Goal: Check status

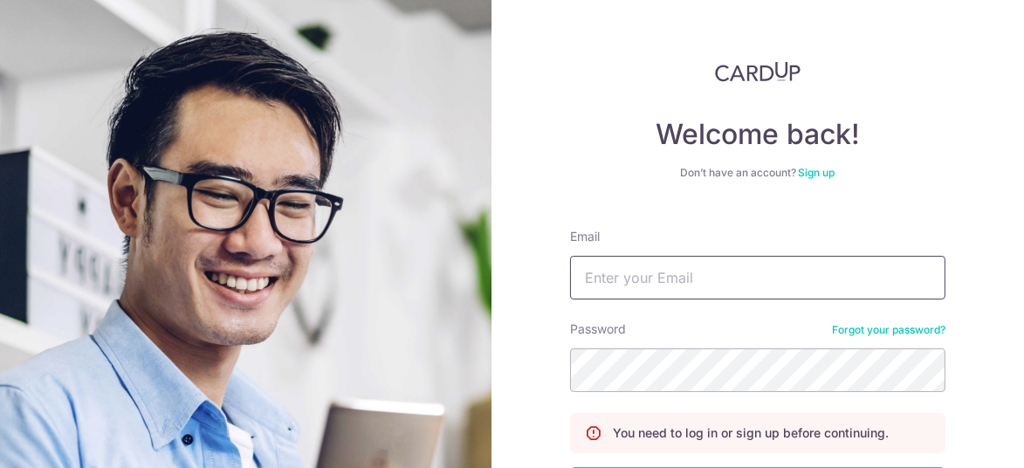
type input "[PERSON_NAME][EMAIL_ADDRESS][DOMAIN_NAME]"
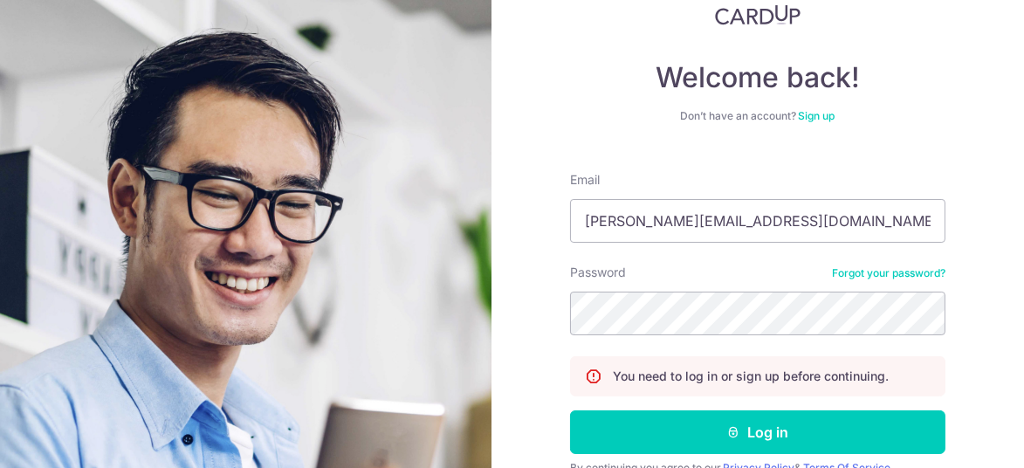
scroll to position [139, 0]
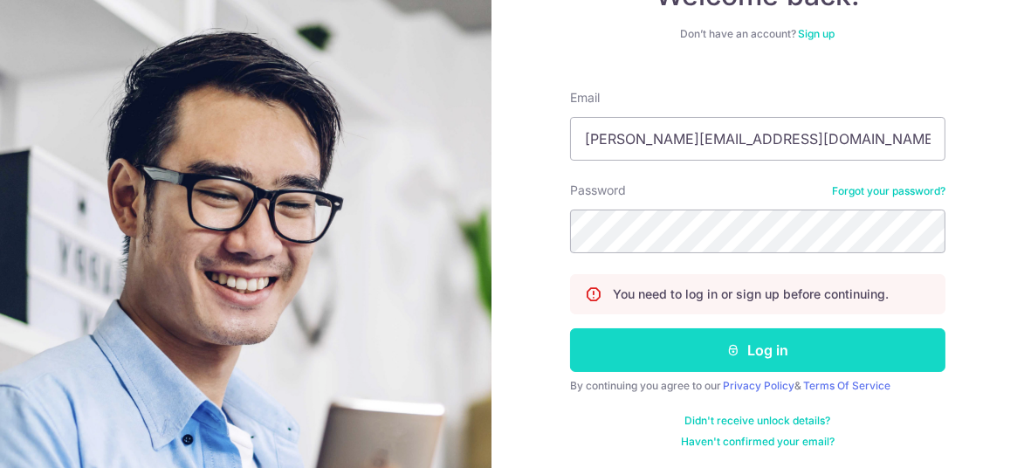
click at [748, 354] on button "Log in" at bounding box center [757, 350] width 375 height 44
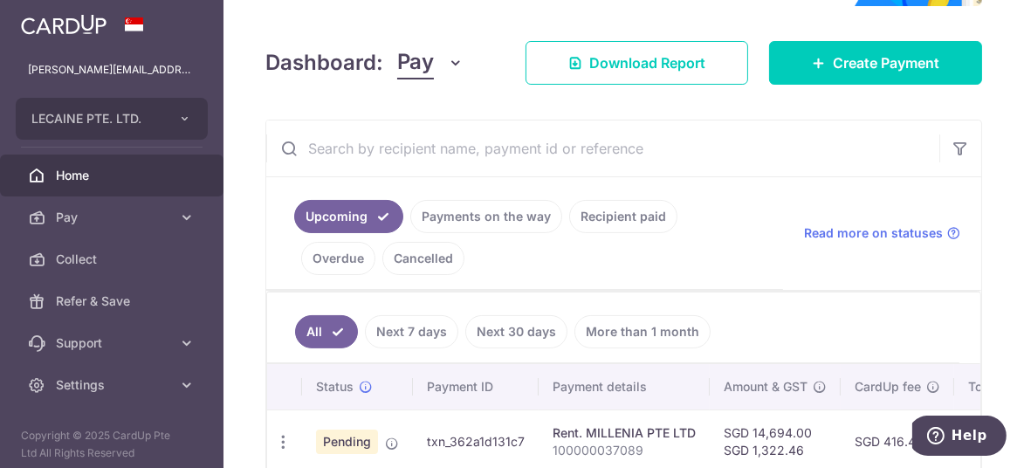
scroll to position [196, 0]
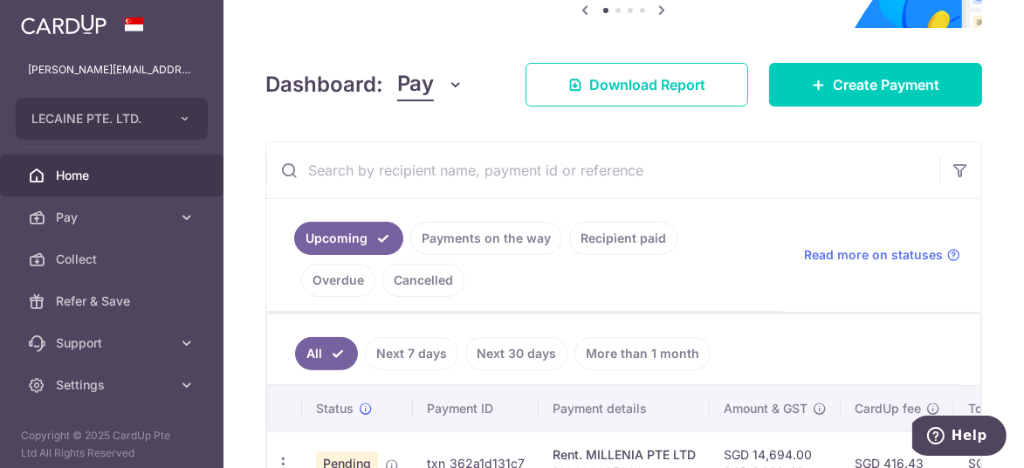
click at [607, 233] on link "Recipient paid" at bounding box center [623, 238] width 108 height 33
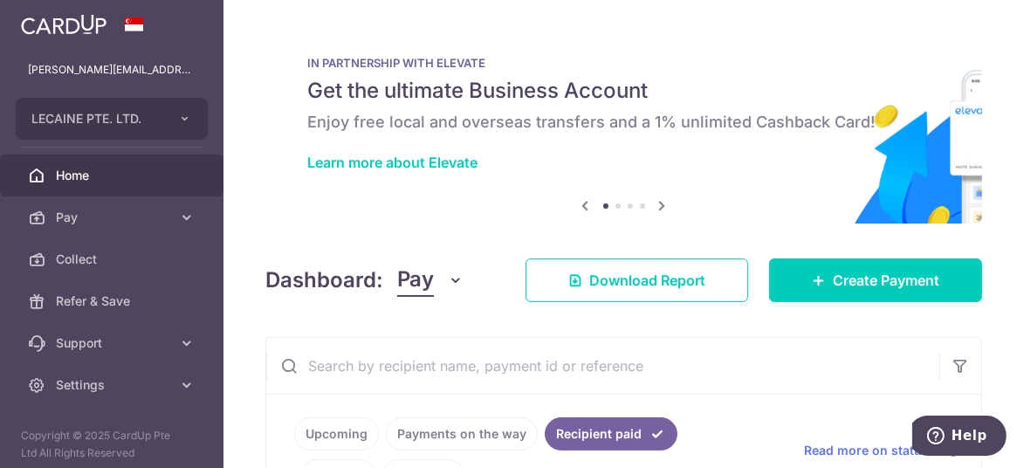
scroll to position [175, 0]
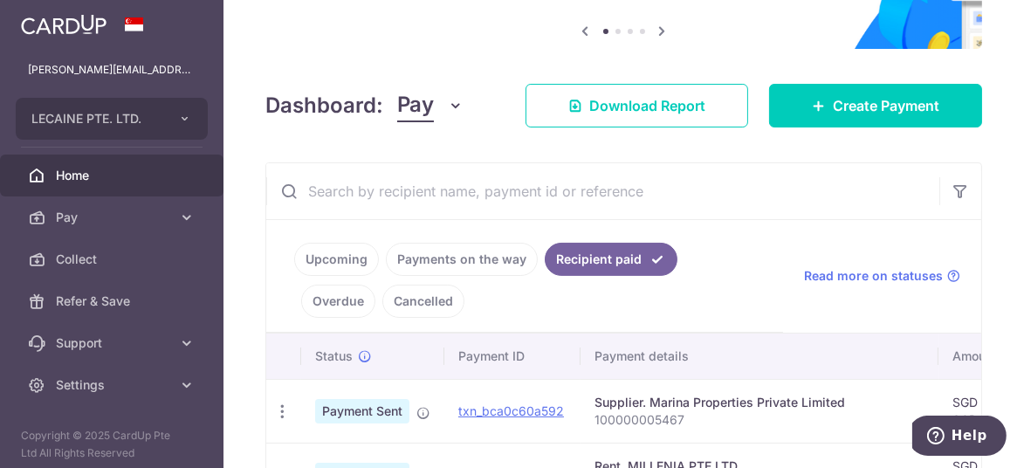
click at [482, 266] on link "Payments on the way" at bounding box center [462, 259] width 152 height 33
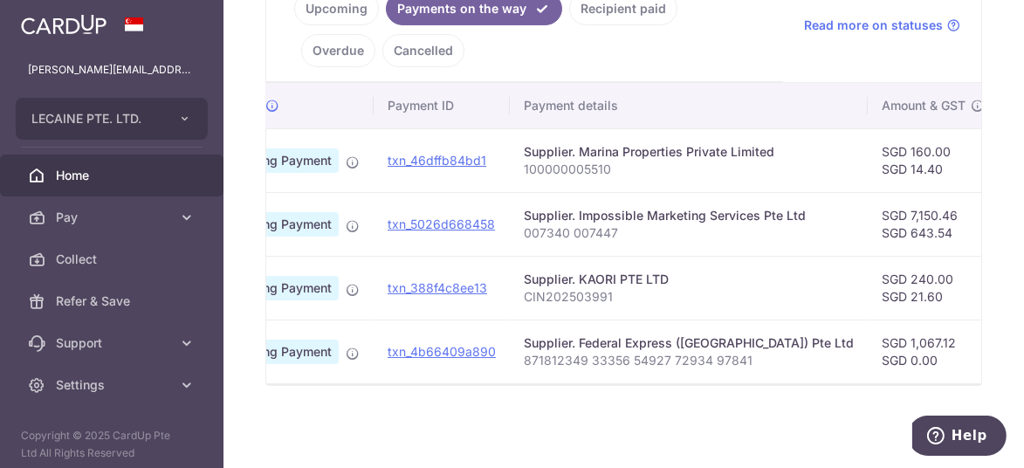
scroll to position [0, 63]
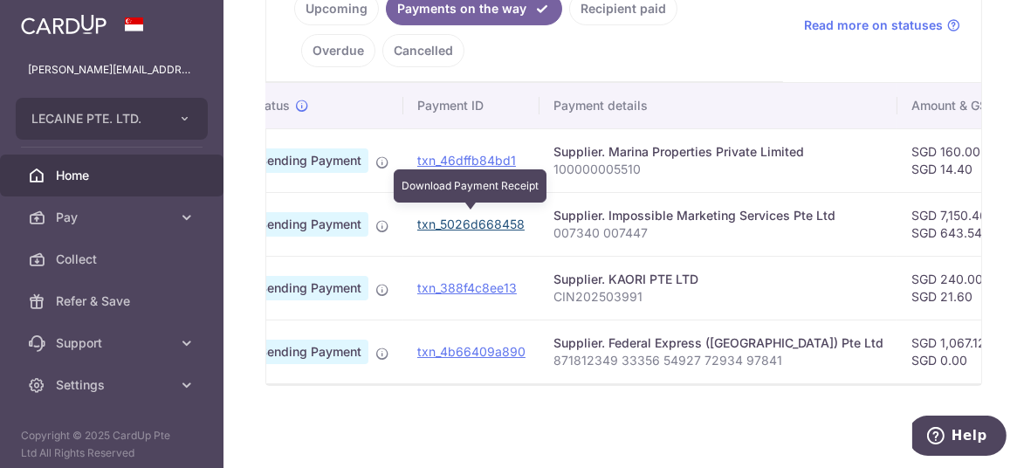
drag, startPoint x: 476, startPoint y: 220, endPoint x: 586, endPoint y: 80, distance: 177.8
click at [476, 220] on link "txn_5026d668458" at bounding box center [470, 223] width 107 height 15
